Goal: Transaction & Acquisition: Obtain resource

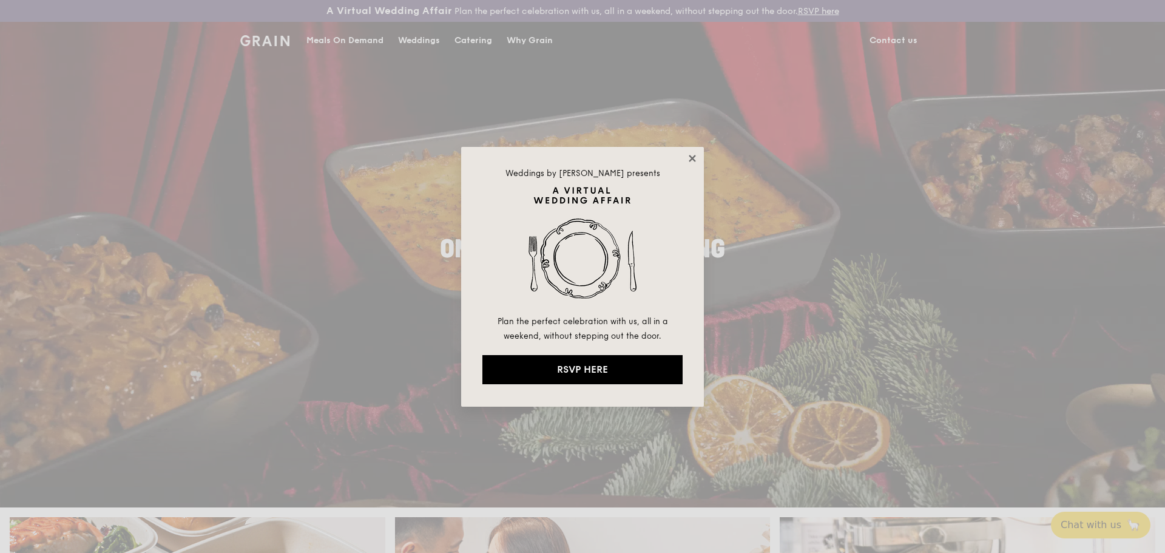
click at [692, 161] on icon at bounding box center [692, 158] width 11 height 11
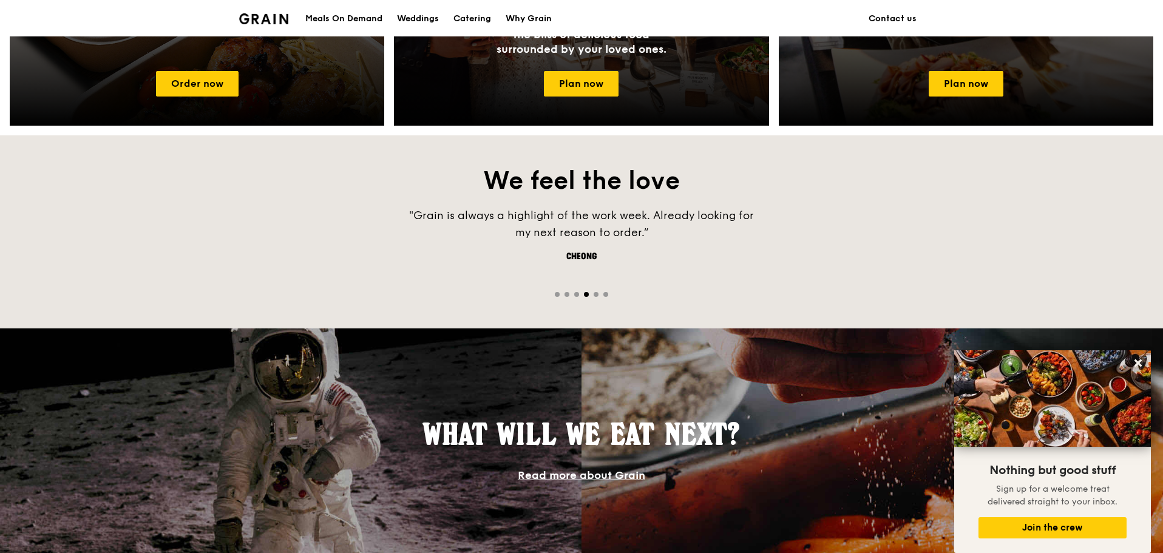
scroll to position [728, 0]
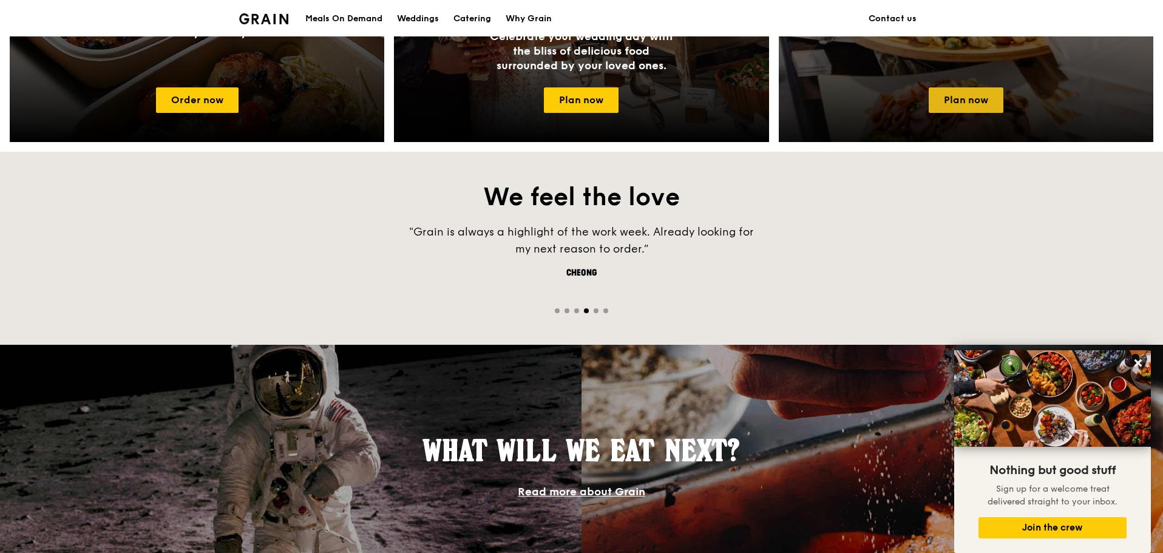
click at [958, 93] on link "Plan now" at bounding box center [966, 99] width 75 height 25
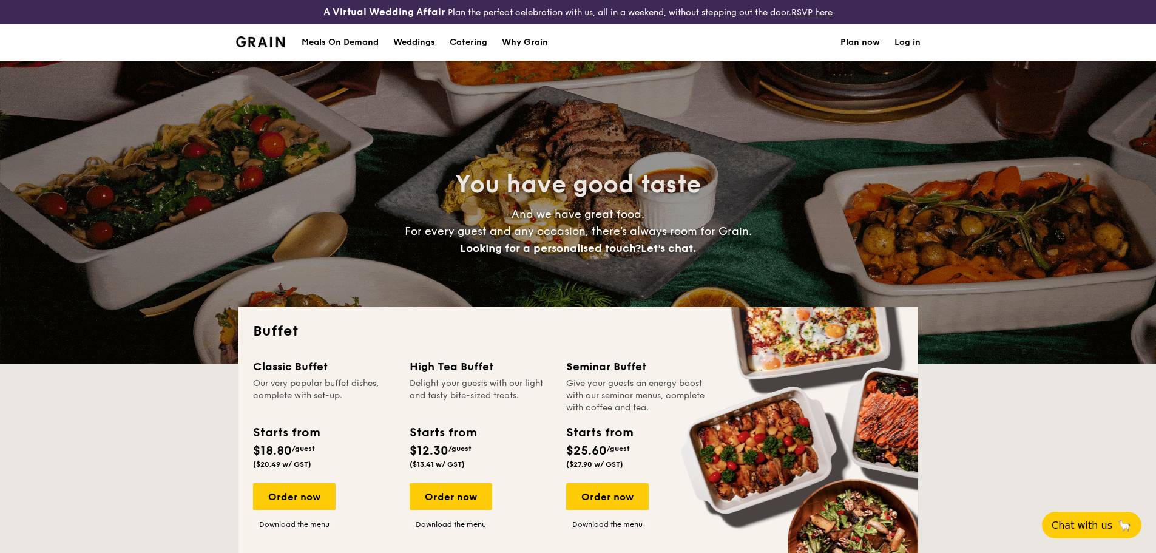
select select
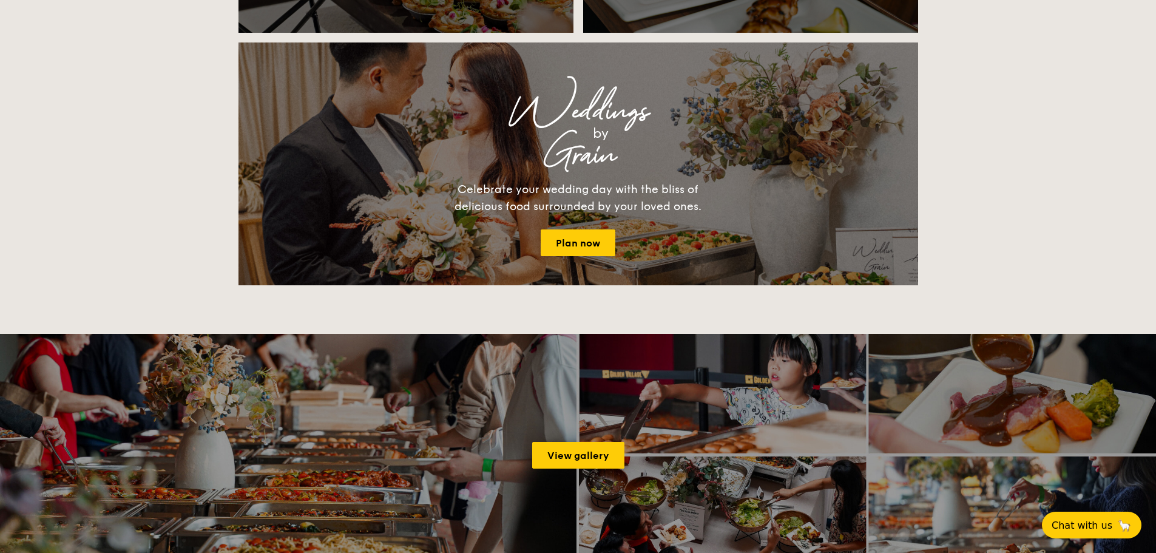
scroll to position [1578, 0]
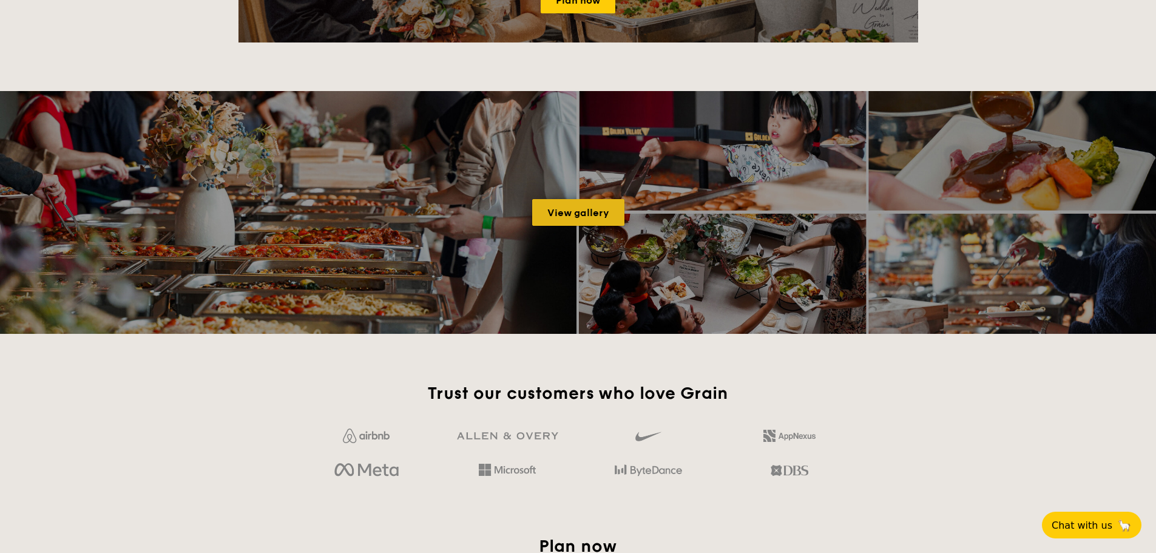
click at [578, 205] on link "View gallery" at bounding box center [578, 212] width 92 height 27
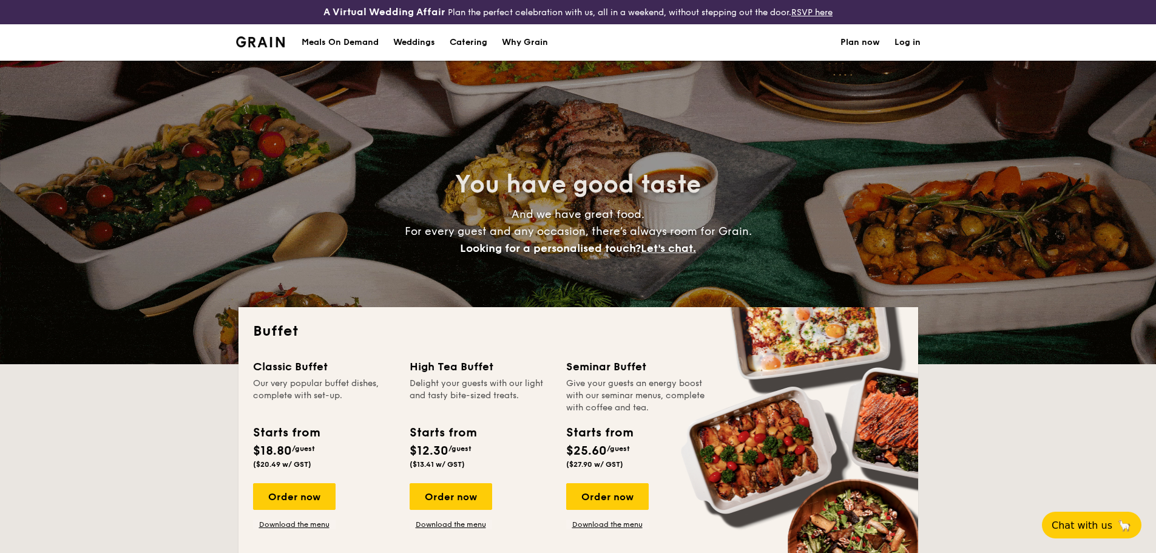
select select
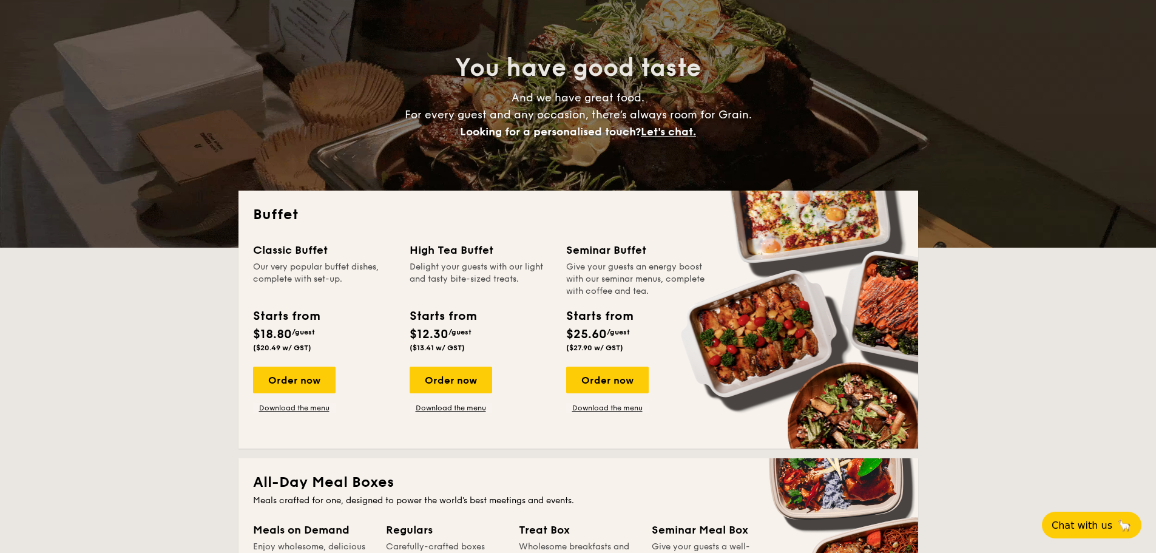
scroll to position [121, 0]
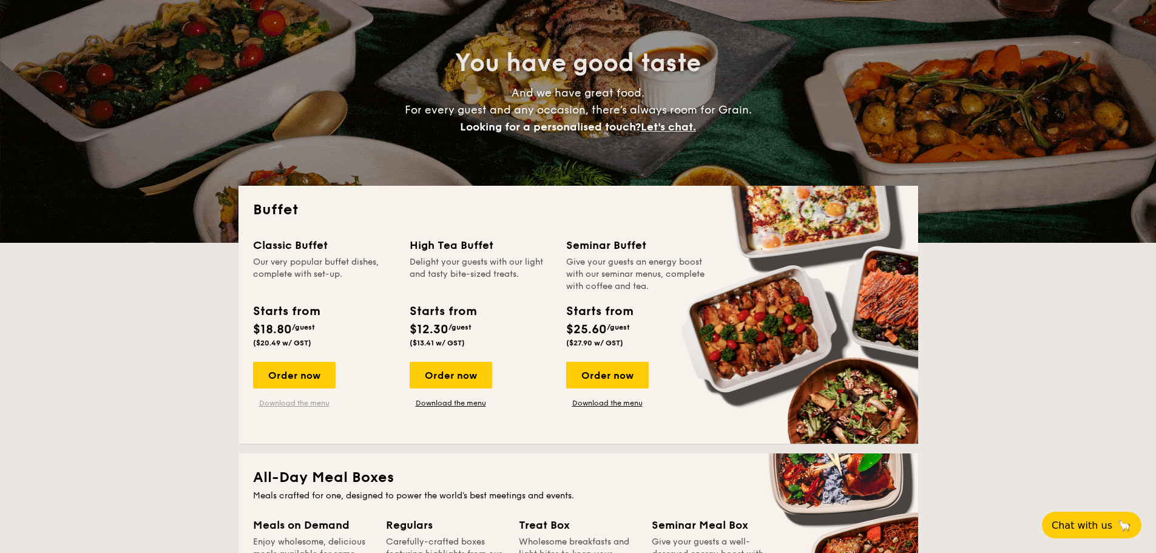
click at [308, 402] on link "Download the menu" at bounding box center [294, 403] width 83 height 10
